Goal: Task Accomplishment & Management: Use online tool/utility

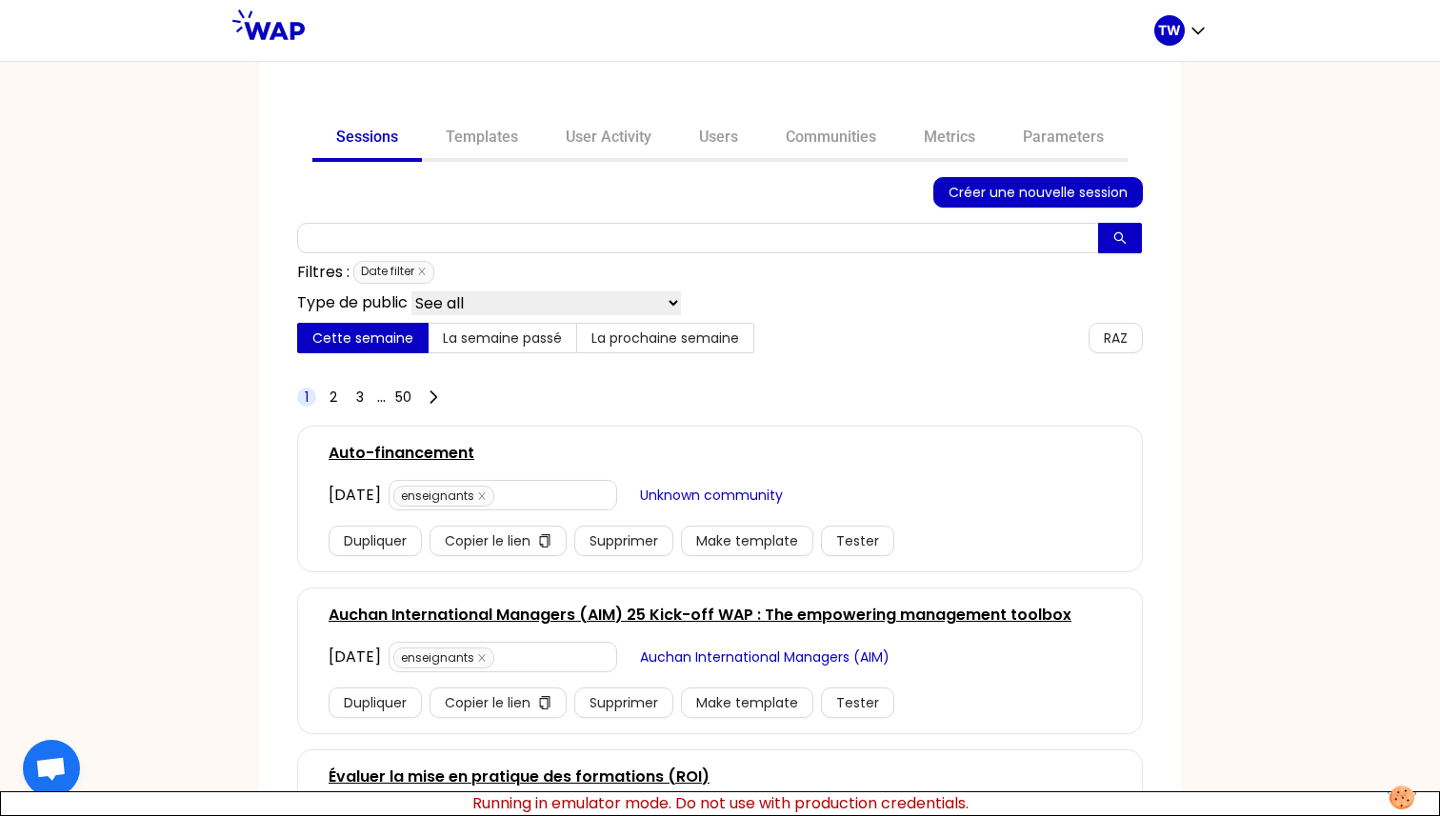
click at [957, 190] on span "Créer une nouvelle session" at bounding box center [1038, 192] width 179 height 21
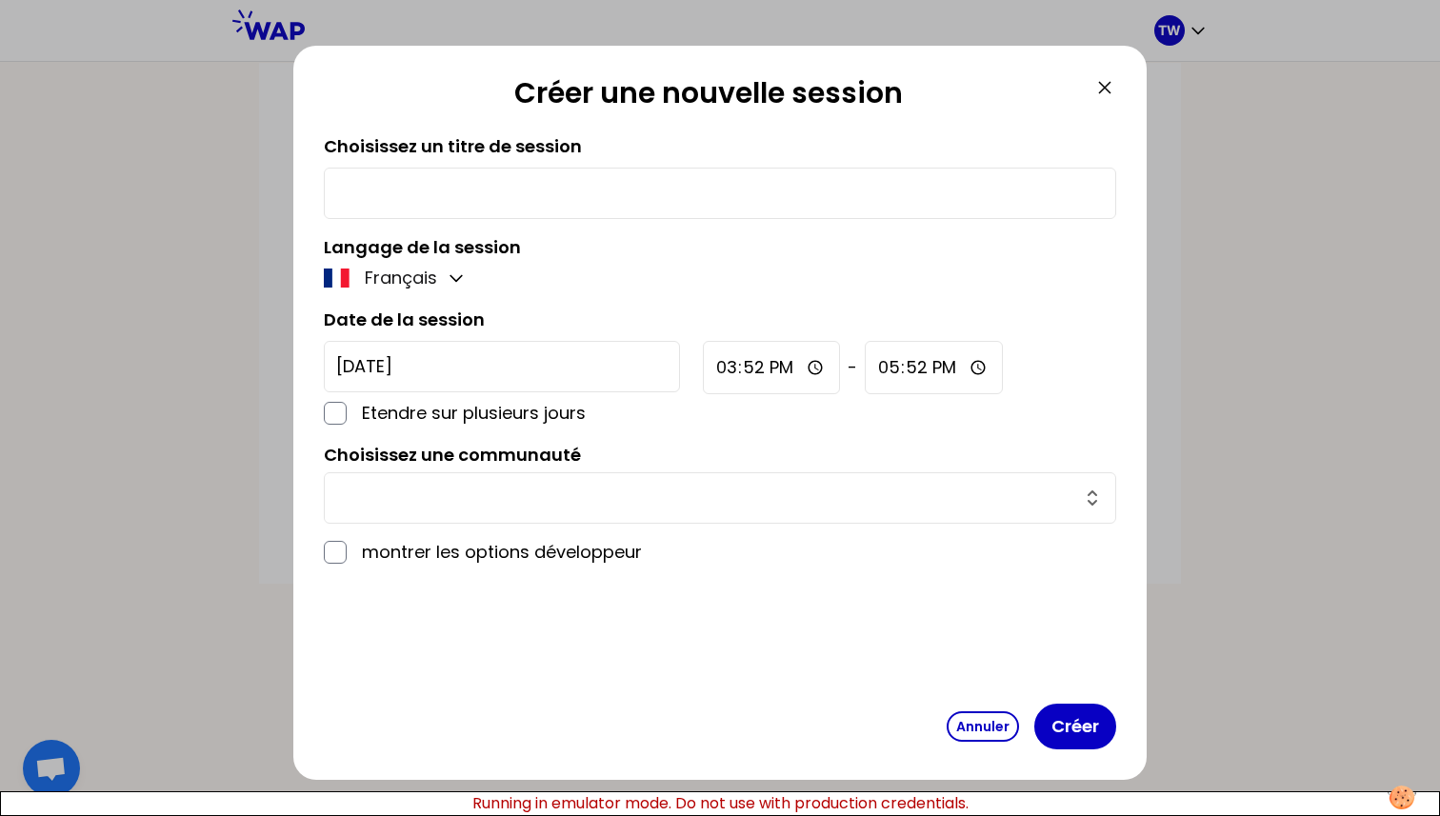
click at [584, 204] on input "text" at bounding box center [720, 193] width 768 height 27
type input "test"
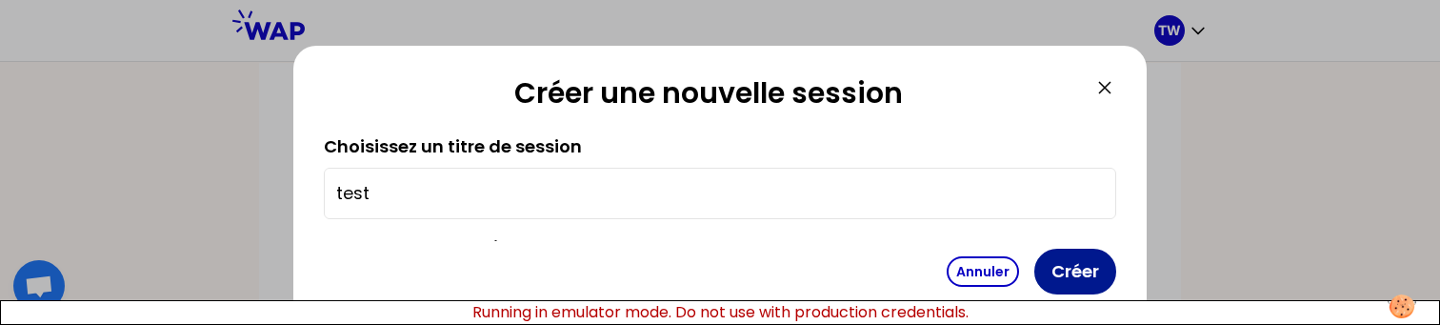
scroll to position [331, 0]
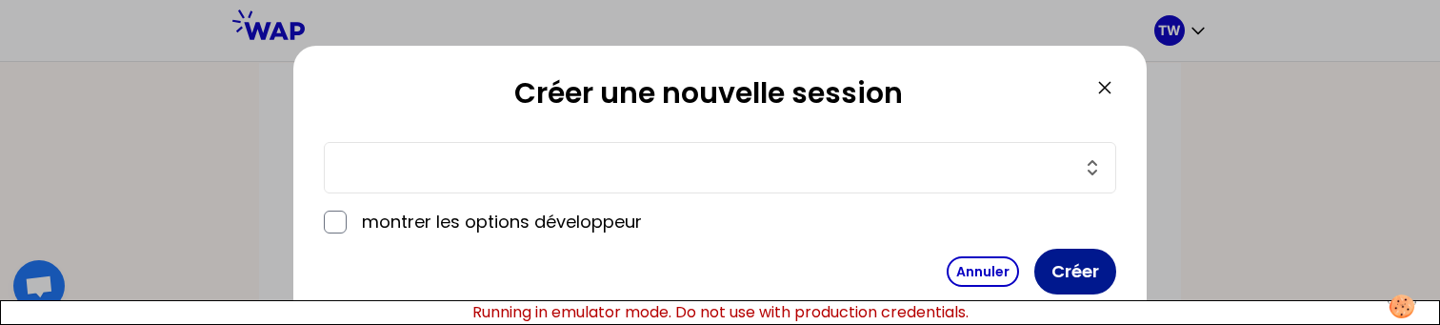
click at [1063, 271] on button "Créer" at bounding box center [1076, 272] width 82 height 46
